Goal: Use online tool/utility: Utilize a website feature to perform a specific function

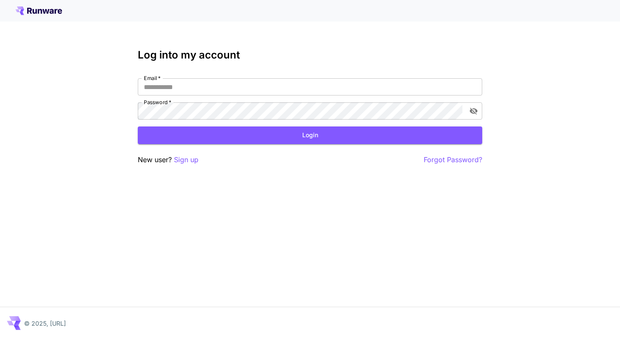
type input "**********"
click at [302, 139] on button "Login" at bounding box center [310, 136] width 345 height 18
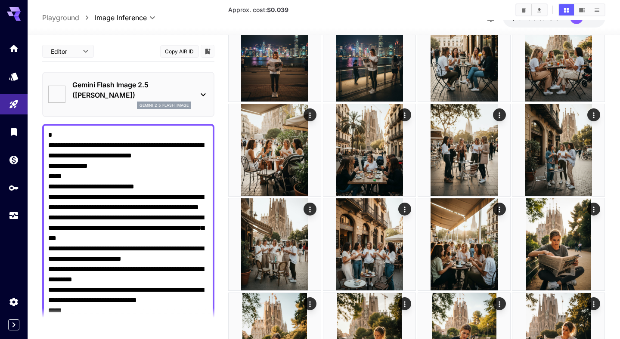
type input "*"
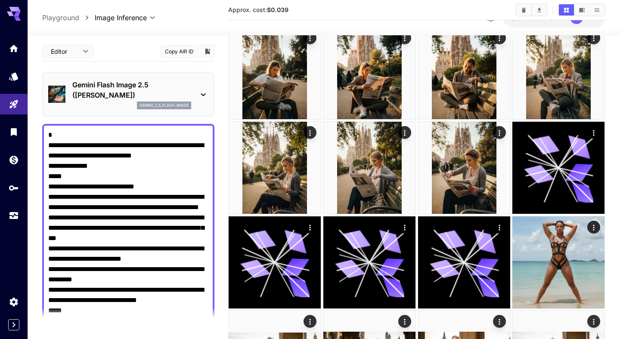
scroll to position [996, 0]
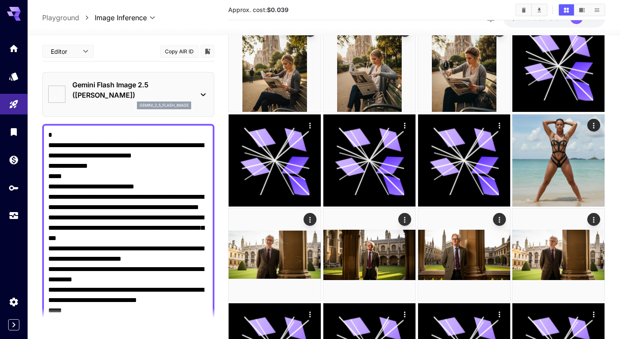
type input "*"
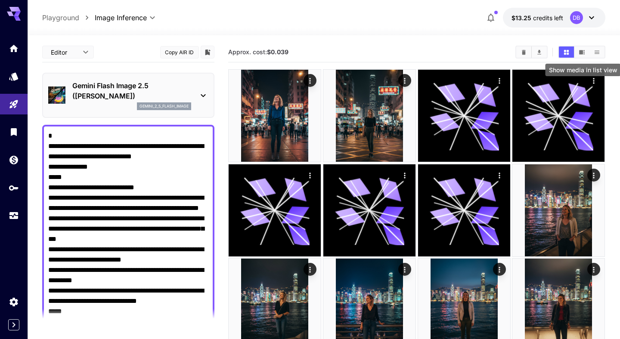
click at [599, 53] on icon "Show media in list view" at bounding box center [597, 52] width 6 height 6
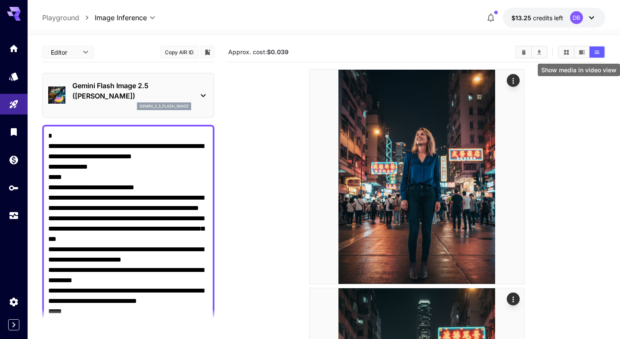
click at [581, 53] on icon "Show media in video view" at bounding box center [582, 52] width 6 height 4
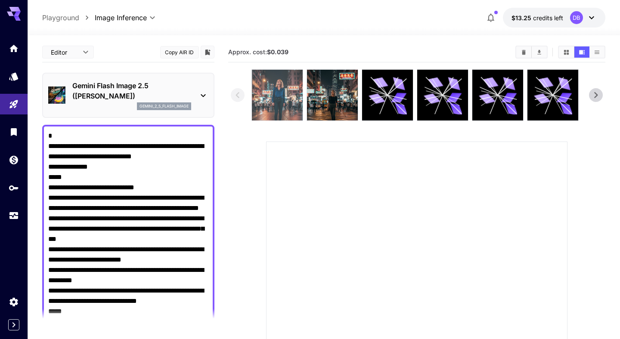
click at [279, 95] on img at bounding box center [277, 95] width 51 height 51
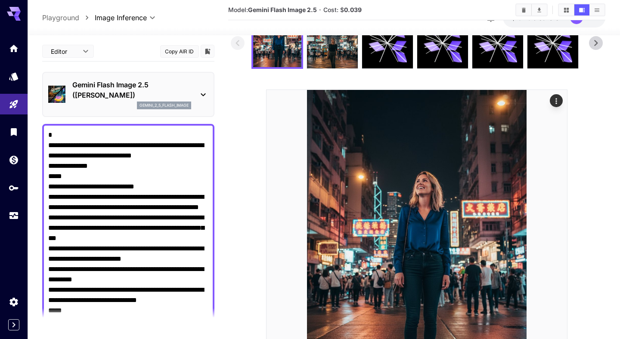
scroll to position [53, 0]
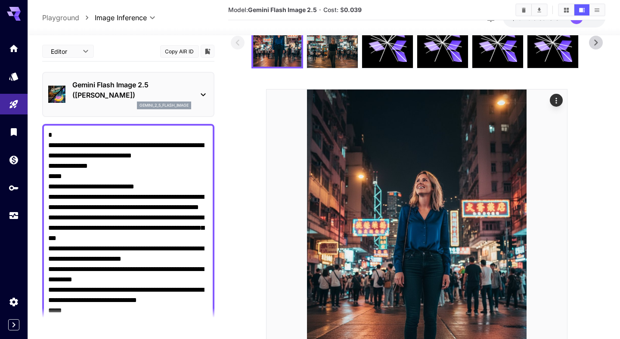
click at [596, 40] on icon at bounding box center [596, 42] width 13 height 13
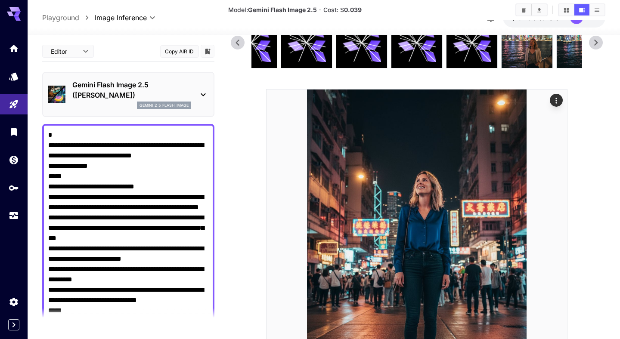
click at [596, 40] on icon at bounding box center [596, 42] width 13 height 13
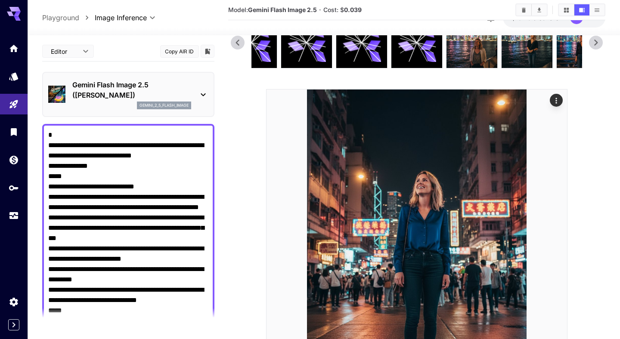
click at [596, 40] on icon at bounding box center [596, 42] width 13 height 13
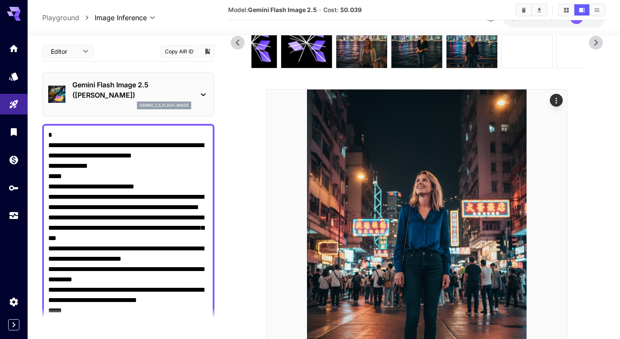
click at [596, 40] on icon at bounding box center [596, 42] width 13 height 13
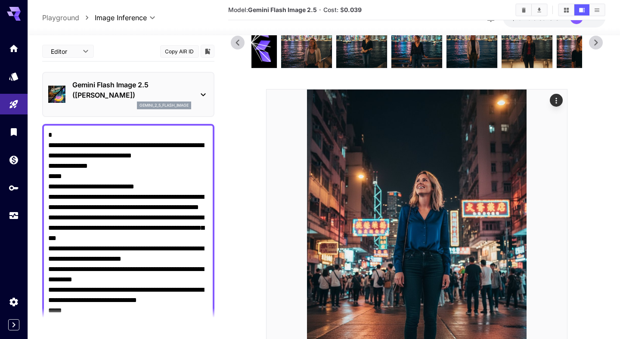
click at [596, 40] on icon at bounding box center [596, 42] width 13 height 13
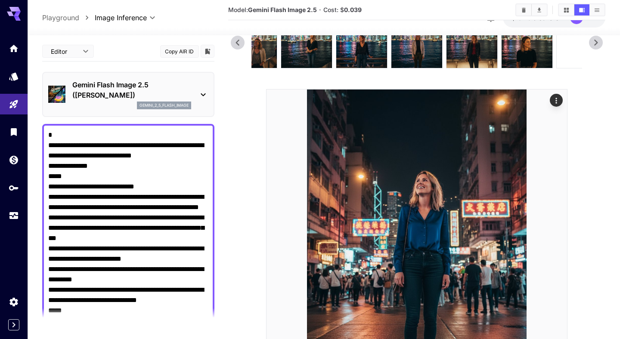
click at [596, 40] on icon at bounding box center [596, 42] width 13 height 13
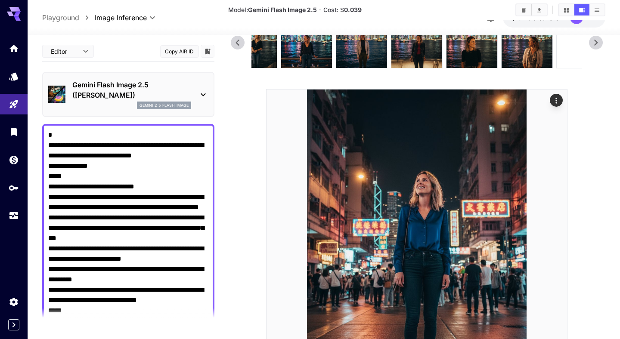
scroll to position [0, 0]
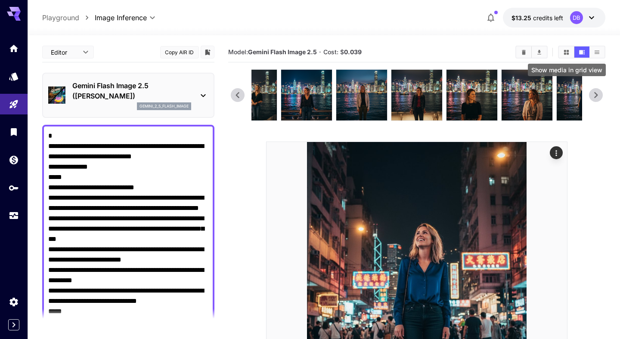
click at [562, 52] on button "Show media in grid view" at bounding box center [566, 52] width 15 height 11
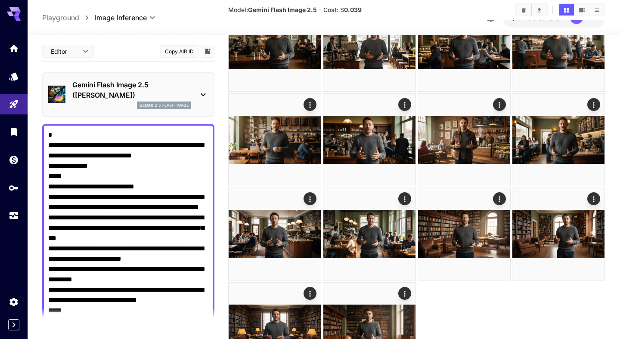
scroll to position [1929, 0]
